Goal: Communication & Community: Share content

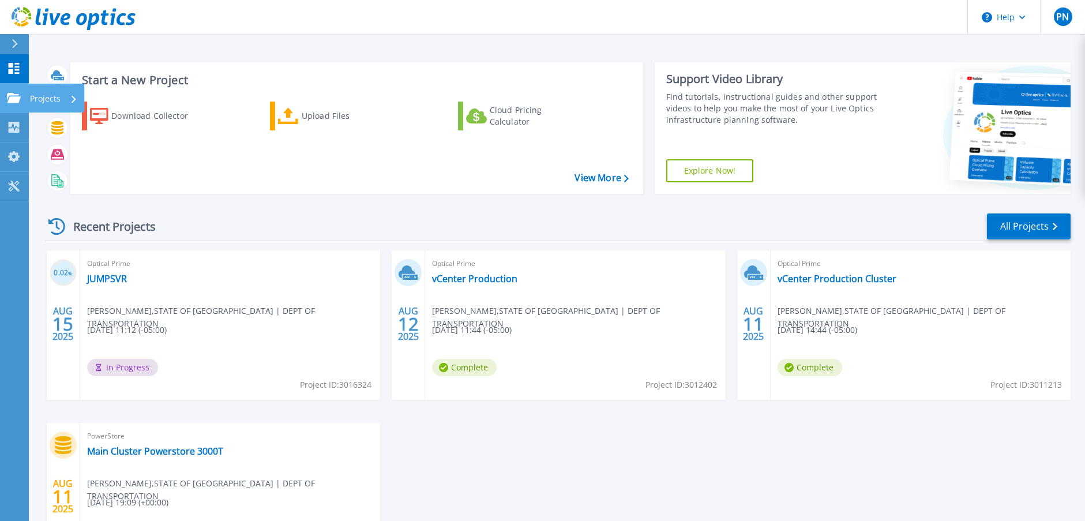
click at [48, 93] on p "Projects" at bounding box center [45, 99] width 31 height 30
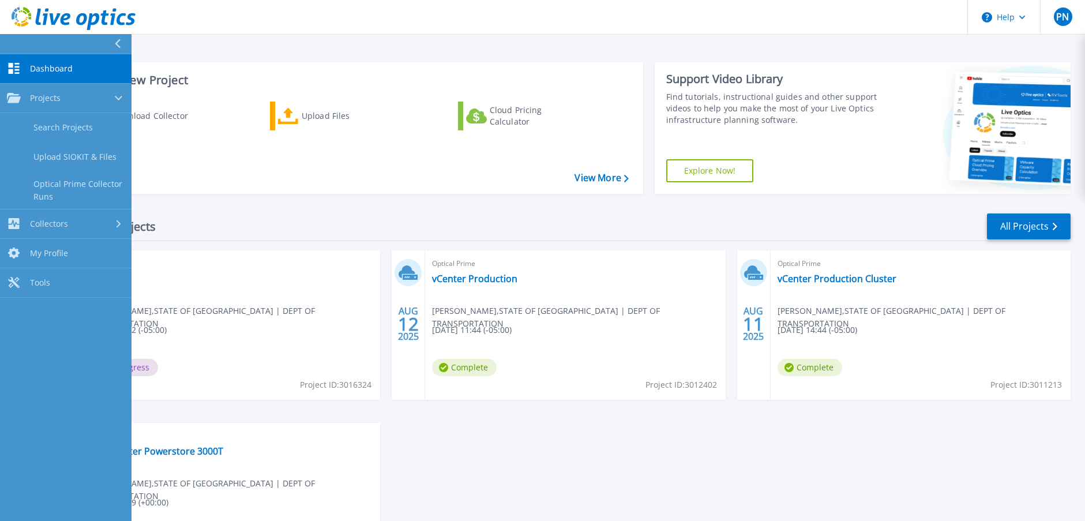
click at [633, 443] on div "0.02 % [DATE] Optical Prime JUMPSVR [PERSON_NAME] , STATE OF [GEOGRAPHIC_DATA] …" at bounding box center [552, 422] width 1035 height 345
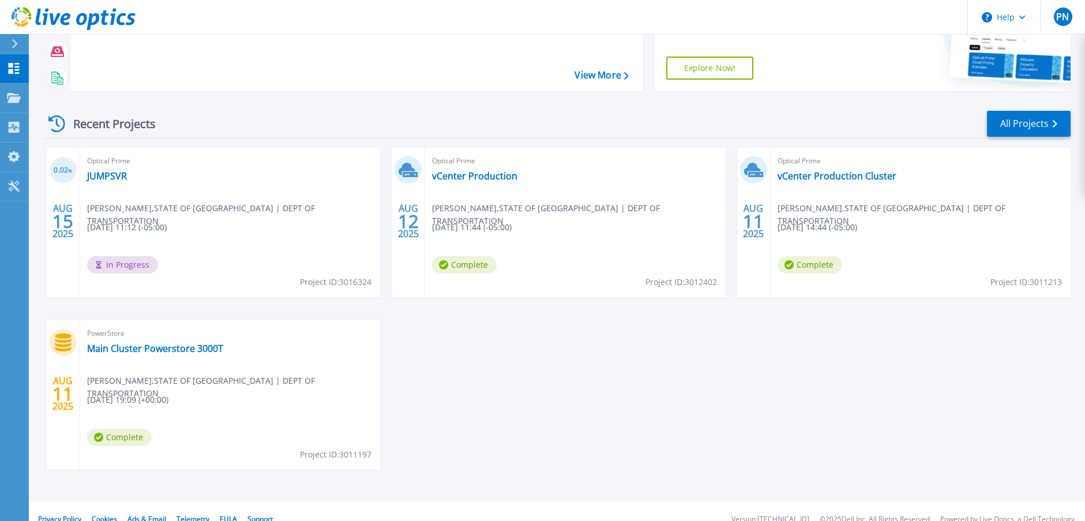
scroll to position [118, 0]
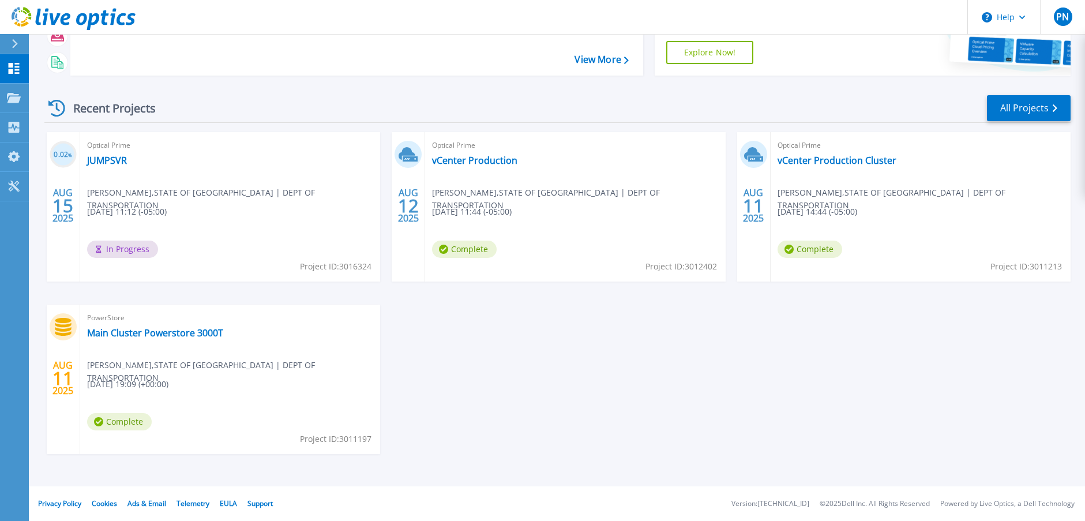
click at [299, 156] on div "Optical Prime JUMPSVR [PERSON_NAME] , STATE OF [GEOGRAPHIC_DATA] | DEPT OF TRAN…" at bounding box center [230, 206] width 300 height 149
drag, startPoint x: 338, startPoint y: 191, endPoint x: 747, endPoint y: 369, distance: 446.4
click at [747, 369] on div "0.02 % [DATE] Optical Prime JUMPSVR [PERSON_NAME] , STATE OF [GEOGRAPHIC_DATA] …" at bounding box center [552, 304] width 1035 height 345
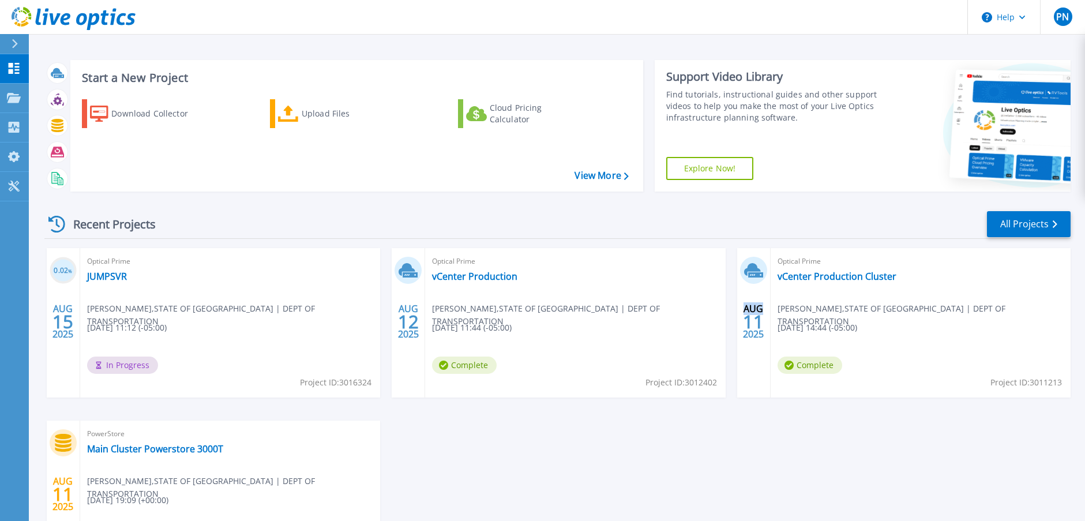
scroll to position [0, 0]
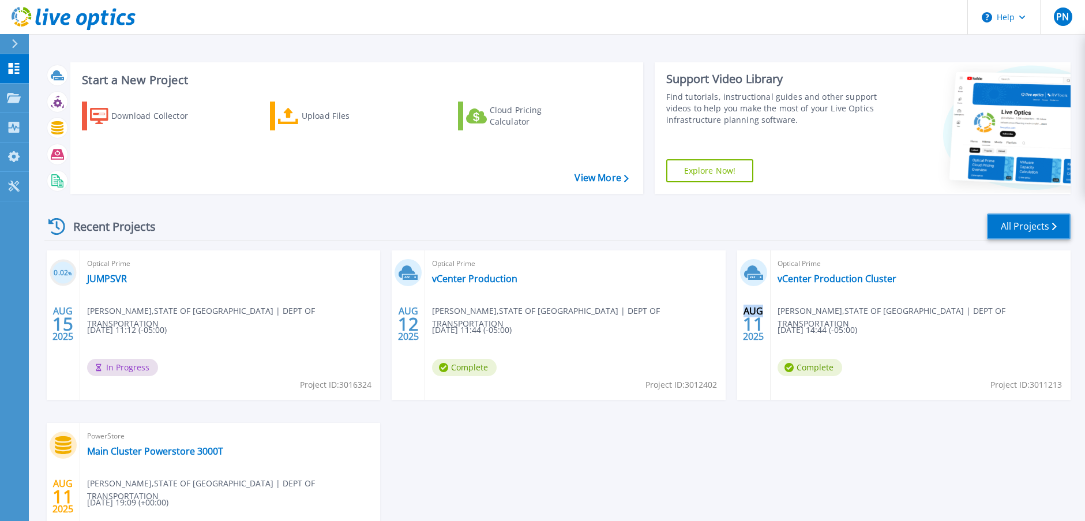
click at [1061, 227] on link "All Projects" at bounding box center [1029, 226] width 84 height 26
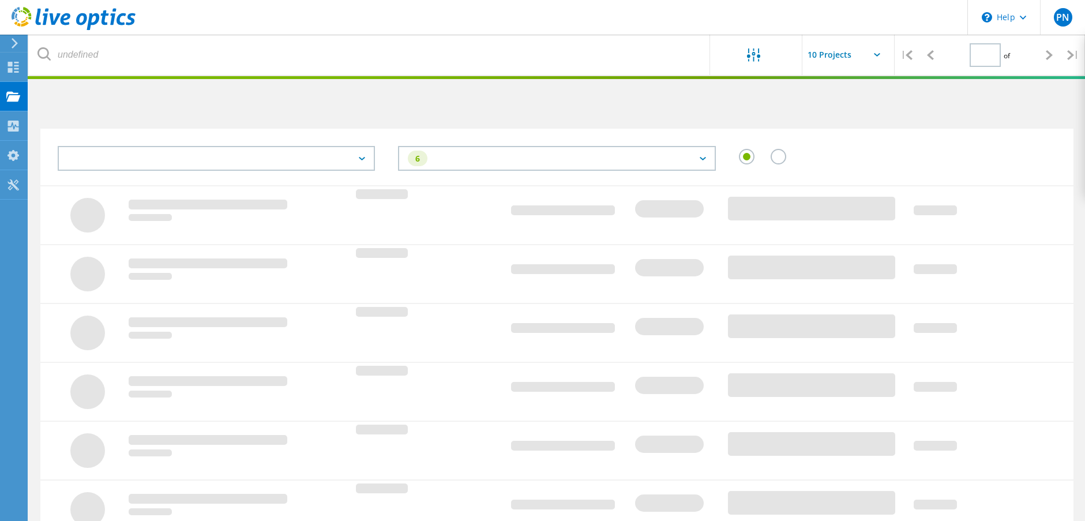
type input "1"
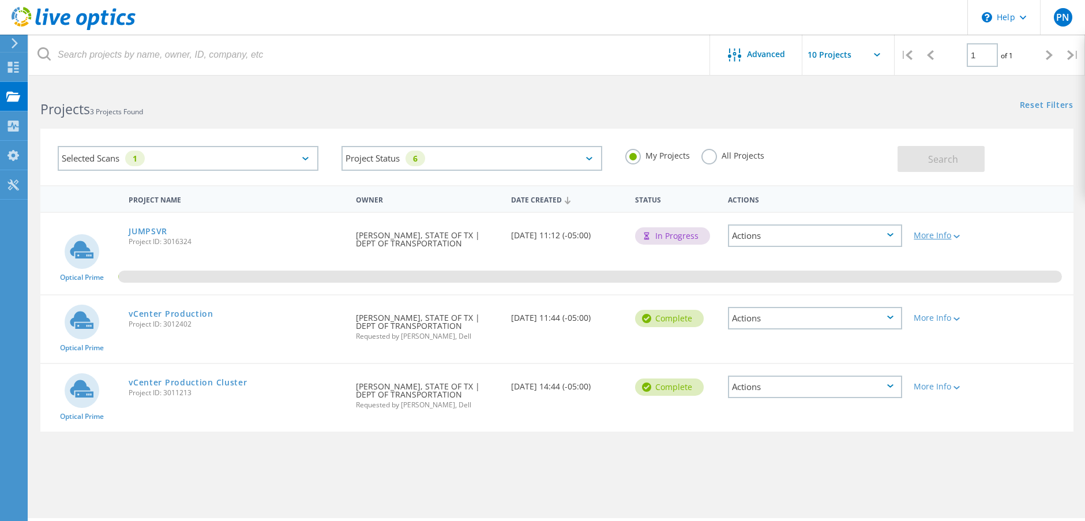
click at [939, 237] on div "More Info" at bounding box center [949, 235] width 71 height 8
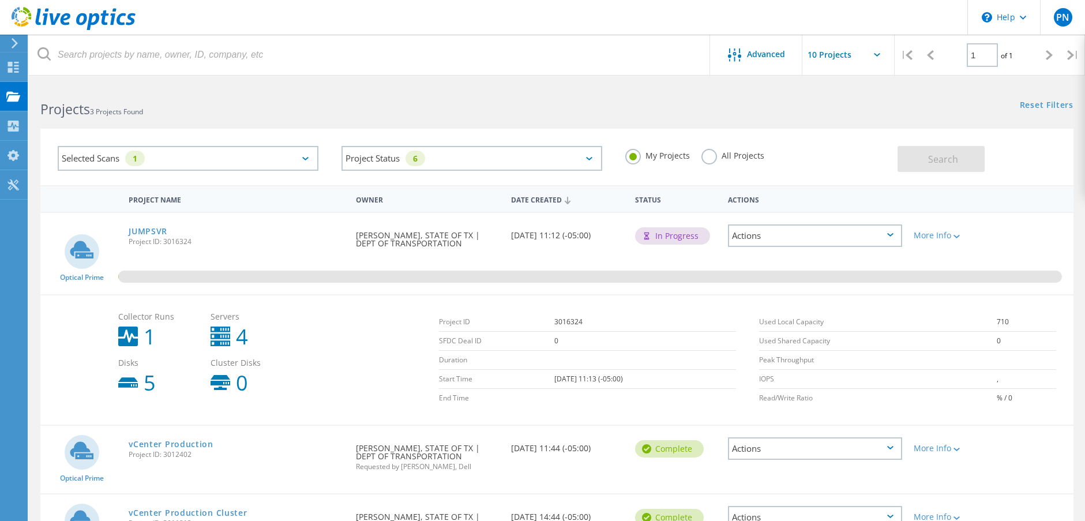
click at [843, 239] on div "Actions" at bounding box center [815, 235] width 174 height 22
click at [766, 252] on div "Share" at bounding box center [815, 254] width 172 height 18
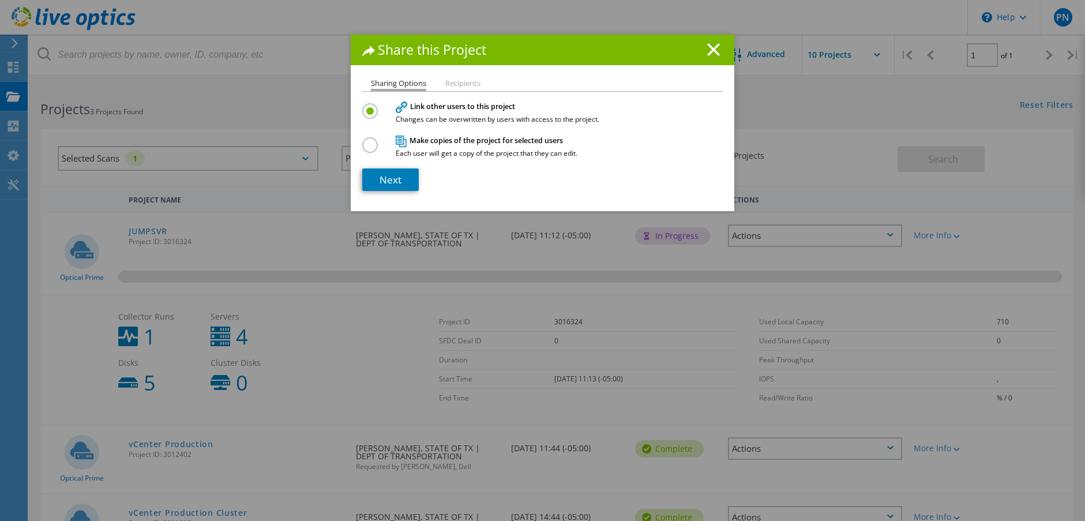
click at [453, 80] on li "Recipients" at bounding box center [462, 84] width 35 height 9
click at [455, 82] on li "Recipients" at bounding box center [462, 84] width 35 height 9
click at [456, 81] on li "Recipients" at bounding box center [462, 84] width 35 height 9
click at [464, 80] on li "Recipients" at bounding box center [462, 84] width 35 height 9
click at [394, 177] on link "Next" at bounding box center [390, 179] width 57 height 22
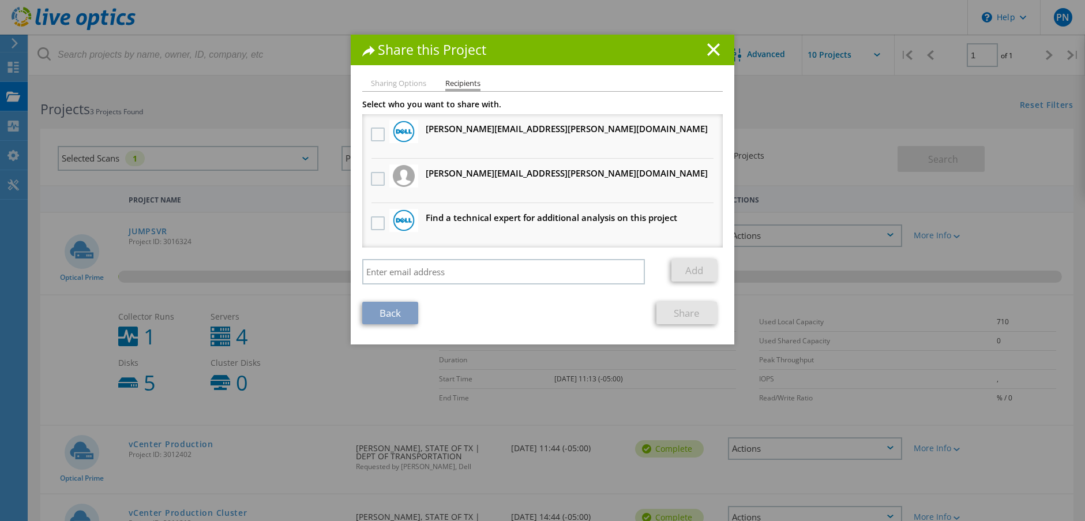
click at [378, 179] on label at bounding box center [379, 179] width 17 height 14
click at [0, 0] on input "checkbox" at bounding box center [0, 0] width 0 height 0
click at [682, 315] on link "Share" at bounding box center [686, 313] width 61 height 22
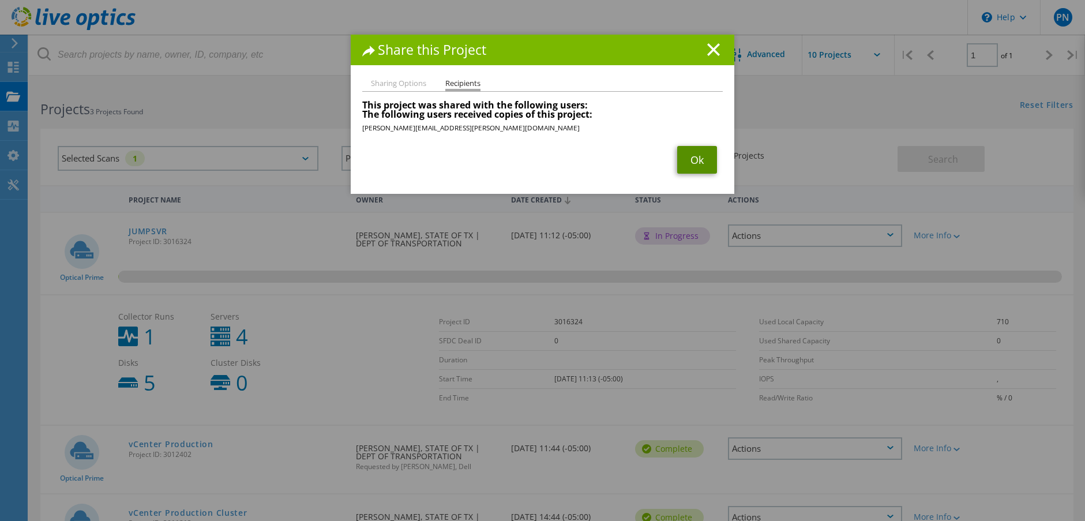
click at [686, 159] on link "Ok" at bounding box center [697, 160] width 40 height 28
click at [686, 159] on div at bounding box center [542, 260] width 1085 height 521
